Goal: Navigation & Orientation: Find specific page/section

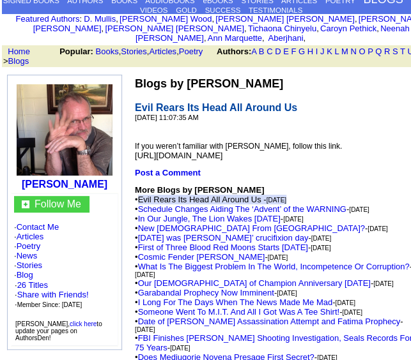
scroll to position [64, 0]
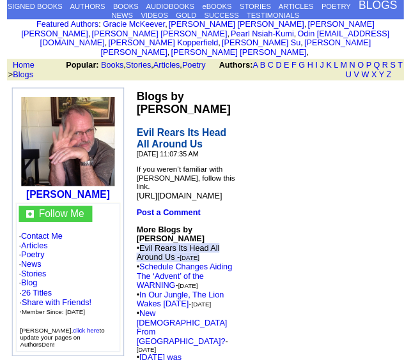
scroll to position [64, 0]
